Goal: Information Seeking & Learning: Check status

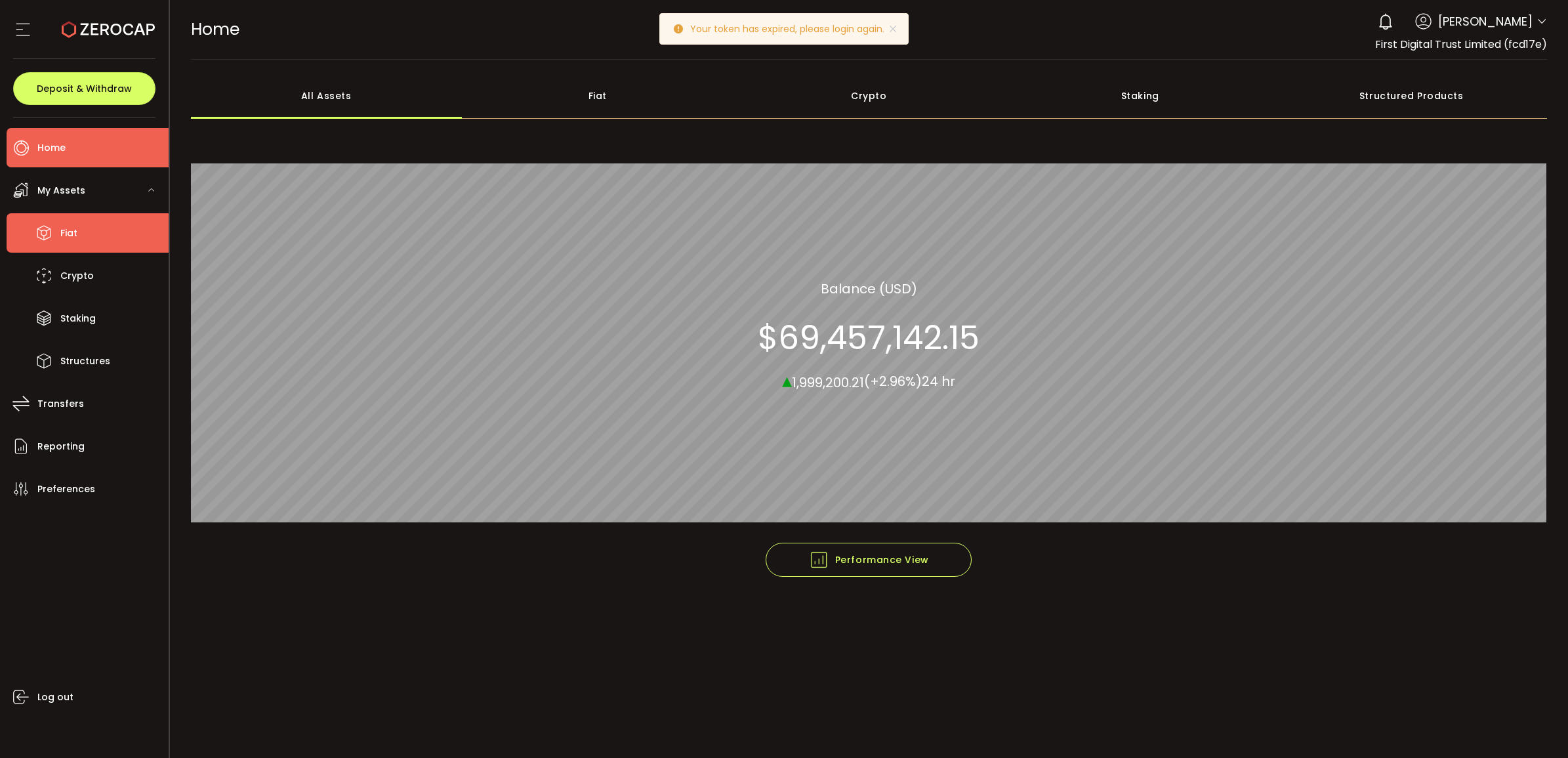
click at [96, 225] on li "Fiat" at bounding box center [88, 233] width 162 height 39
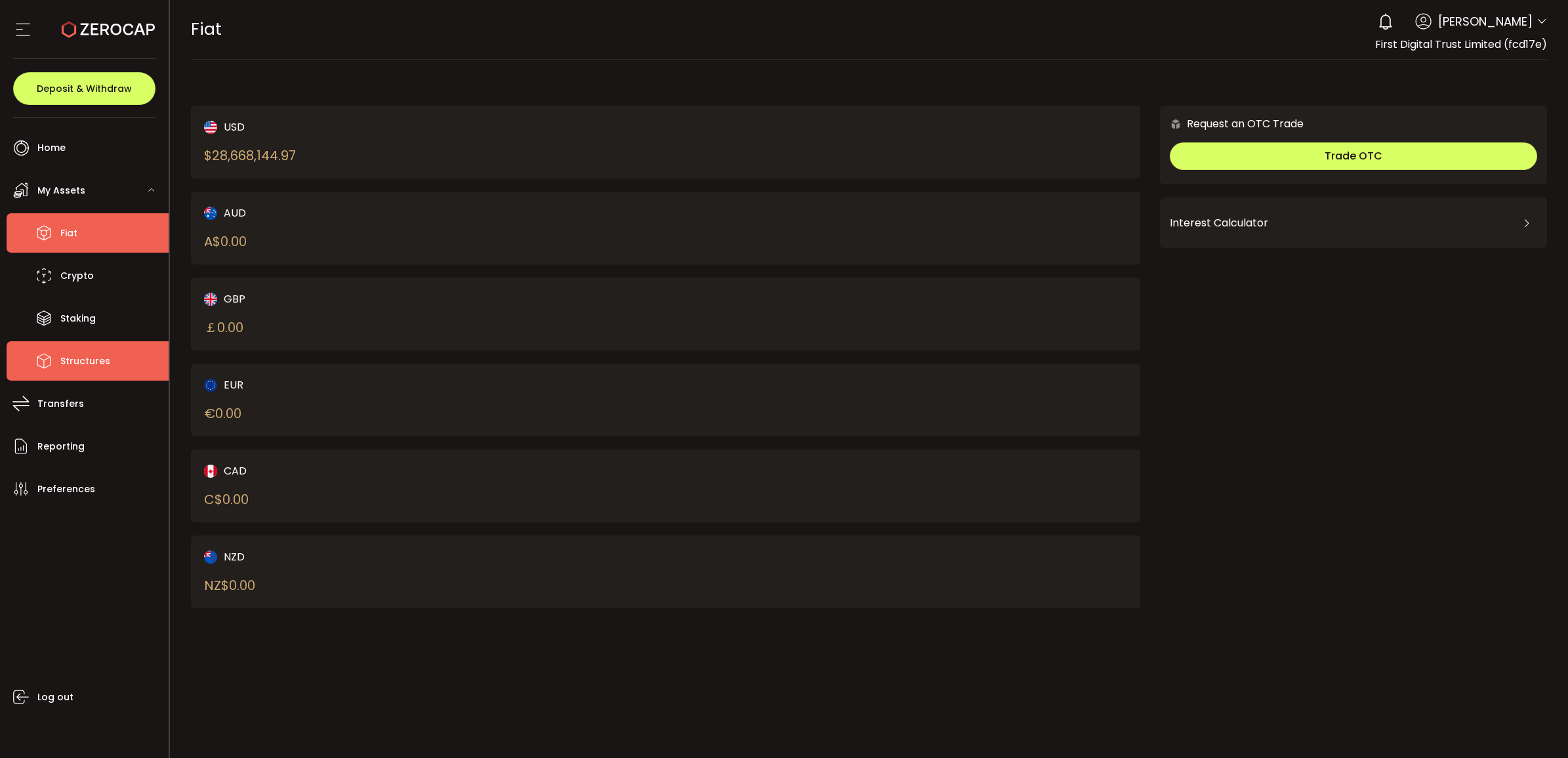
click at [117, 370] on li "Structures" at bounding box center [88, 361] width 162 height 39
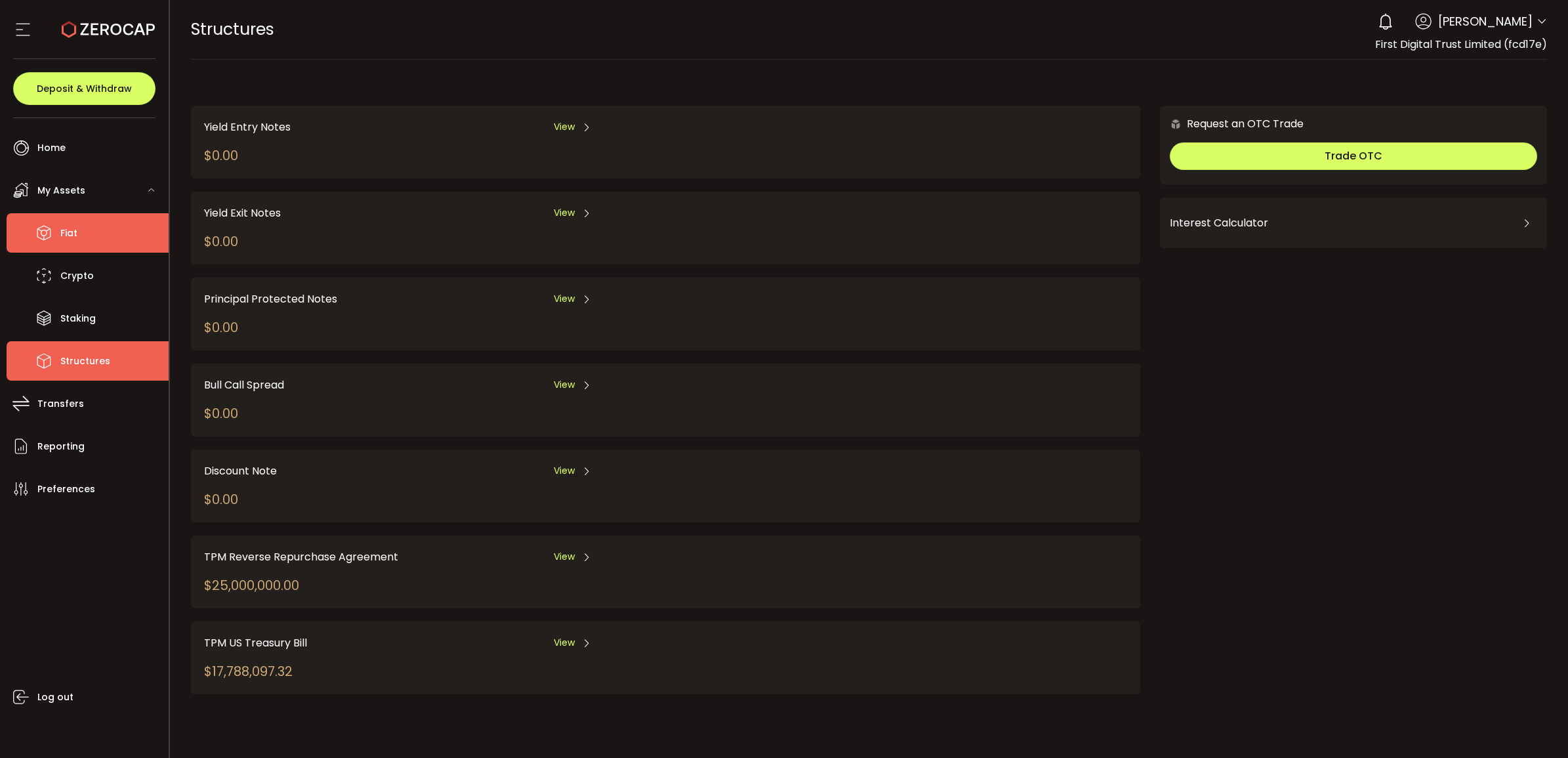
click at [95, 234] on li "Fiat" at bounding box center [88, 233] width 162 height 39
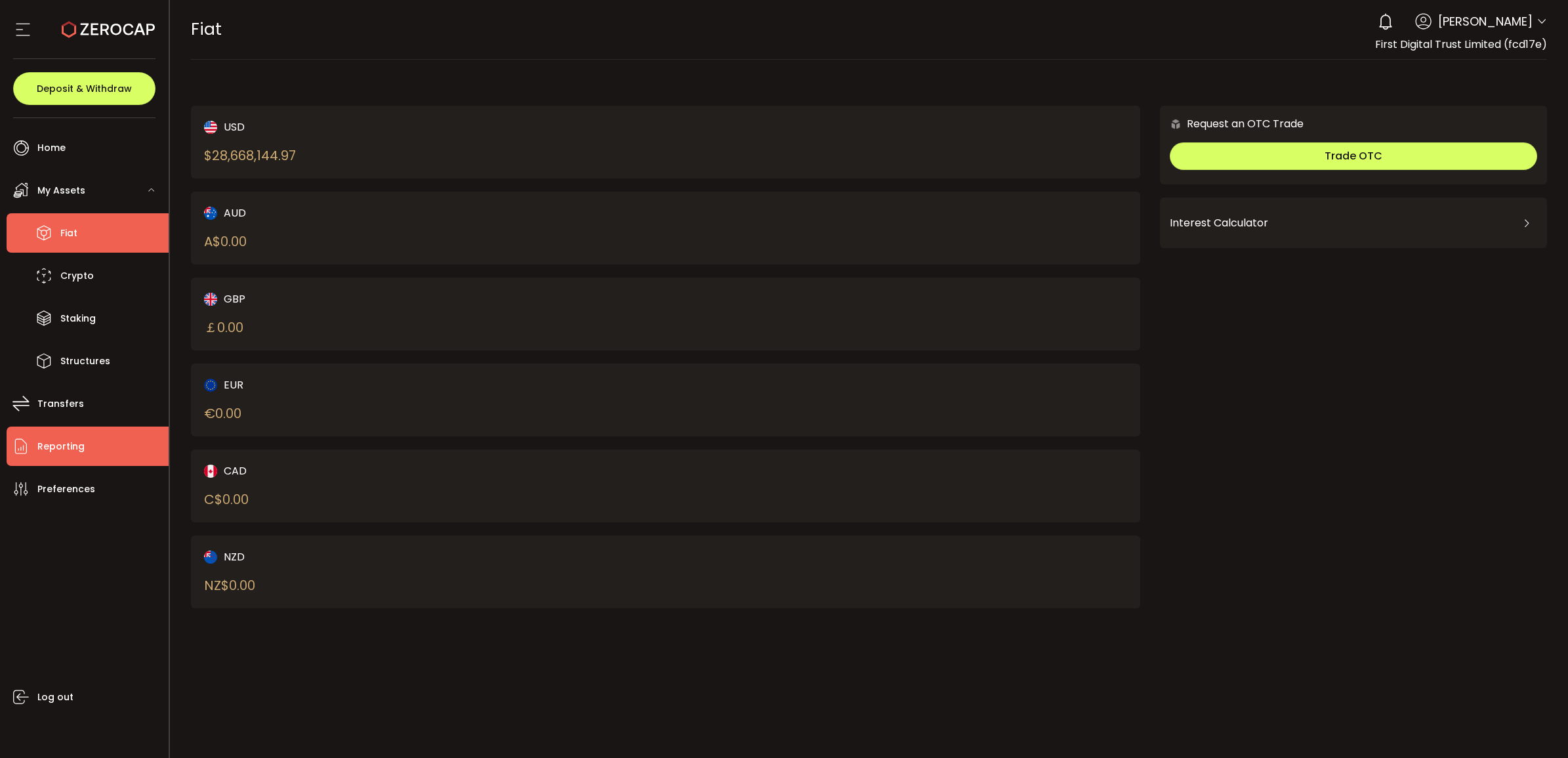
click at [72, 441] on span "Reporting" at bounding box center [61, 447] width 48 height 19
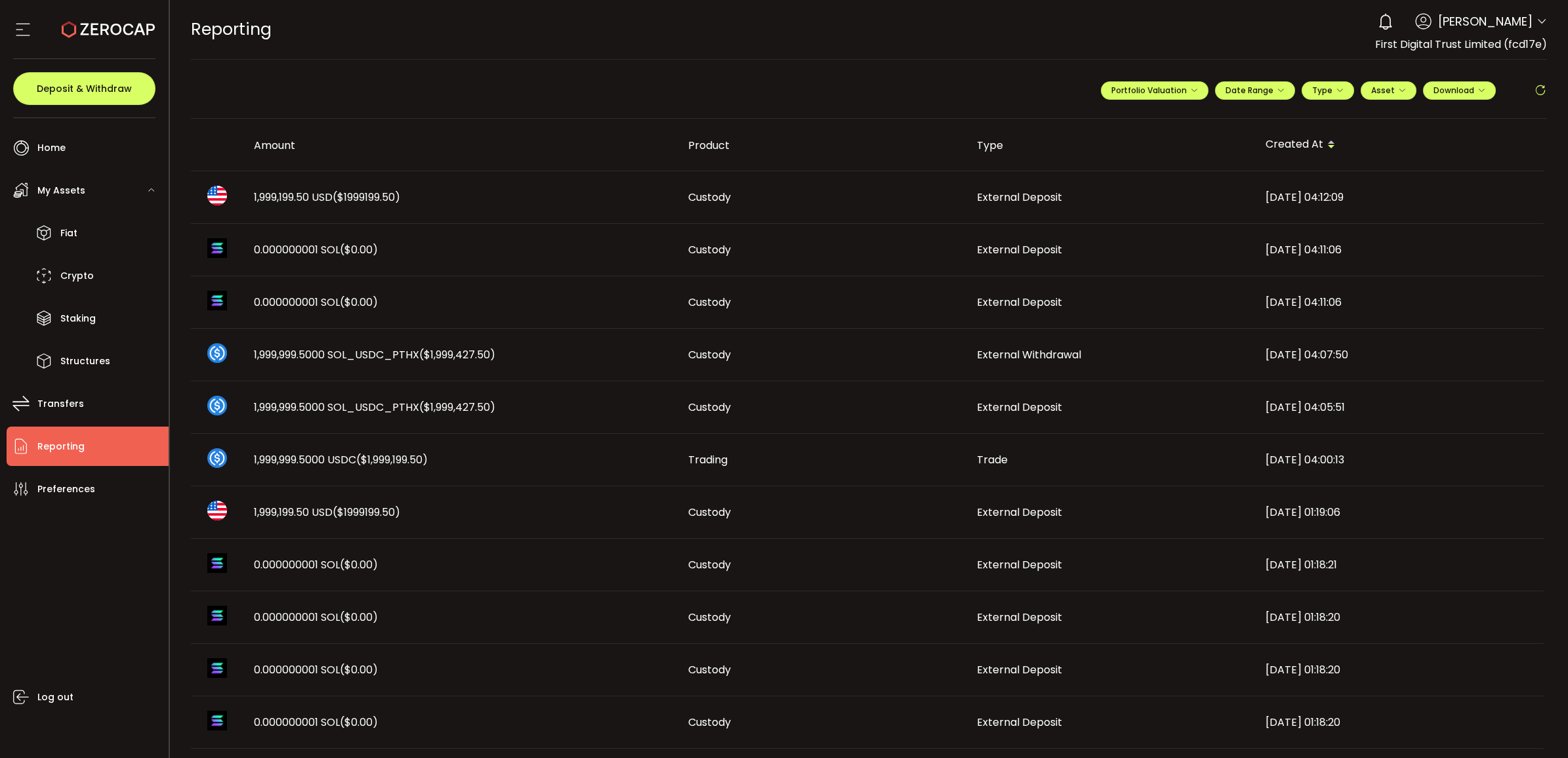
click at [268, 202] on span "1,999,199.50 USD ($1999199.50)" at bounding box center [327, 197] width 147 height 15
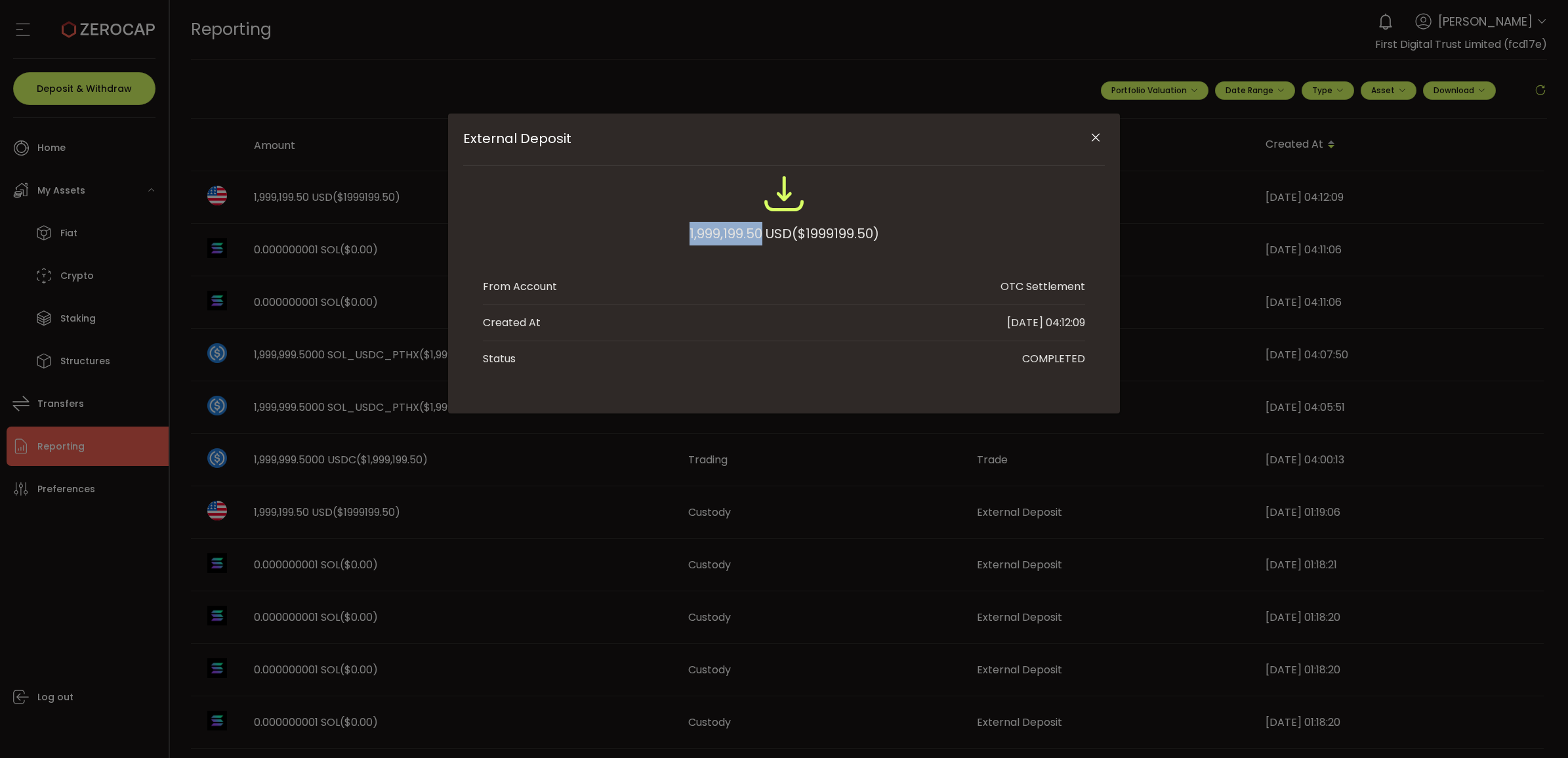
drag, startPoint x: 675, startPoint y: 228, endPoint x: 759, endPoint y: 235, distance: 84.3
click at [759, 235] on div "1,999,199.50 USD ($1999199.50)" at bounding box center [784, 216] width 603 height 86
copy div "1,999,199.50"
